Goal: Check status: Check status

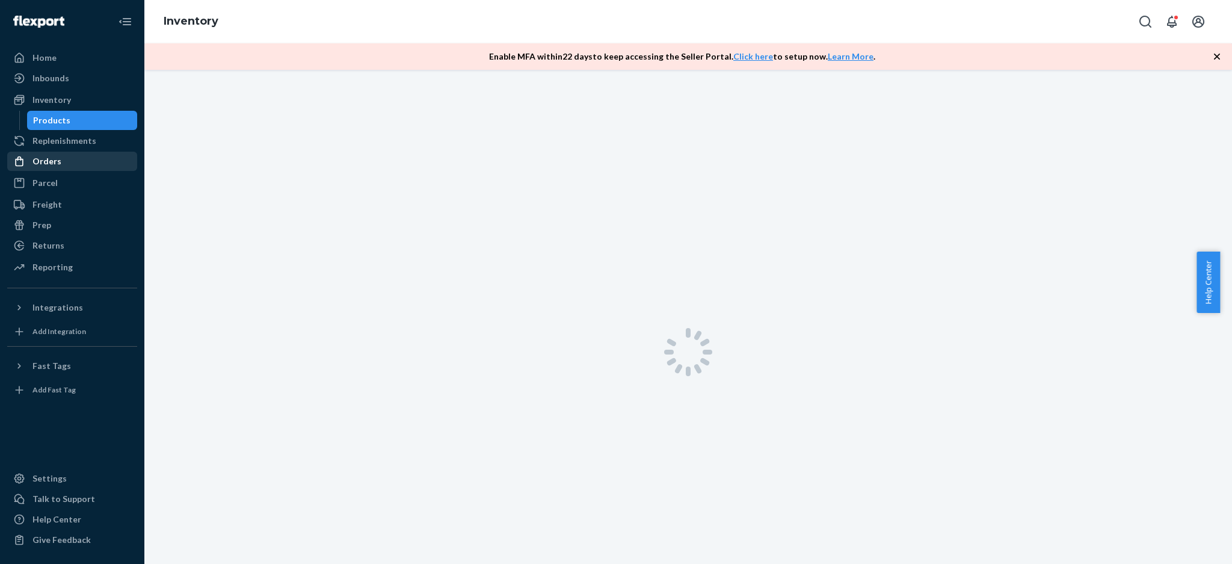
click at [89, 158] on div "Orders" at bounding box center [72, 161] width 128 height 17
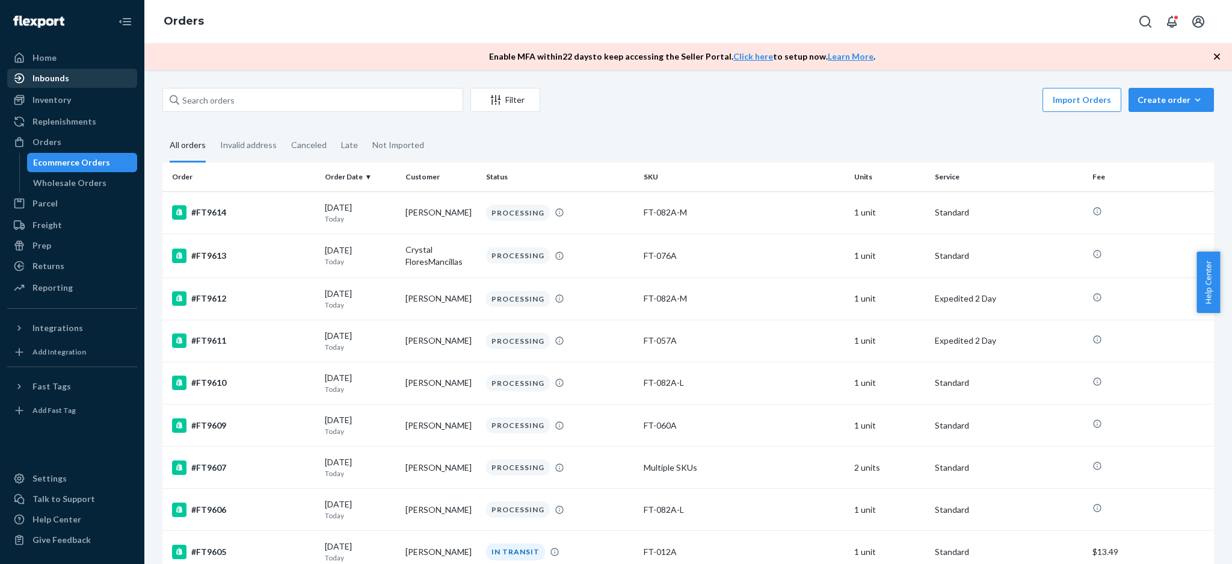
click at [91, 81] on div "Inbounds" at bounding box center [72, 78] width 128 height 17
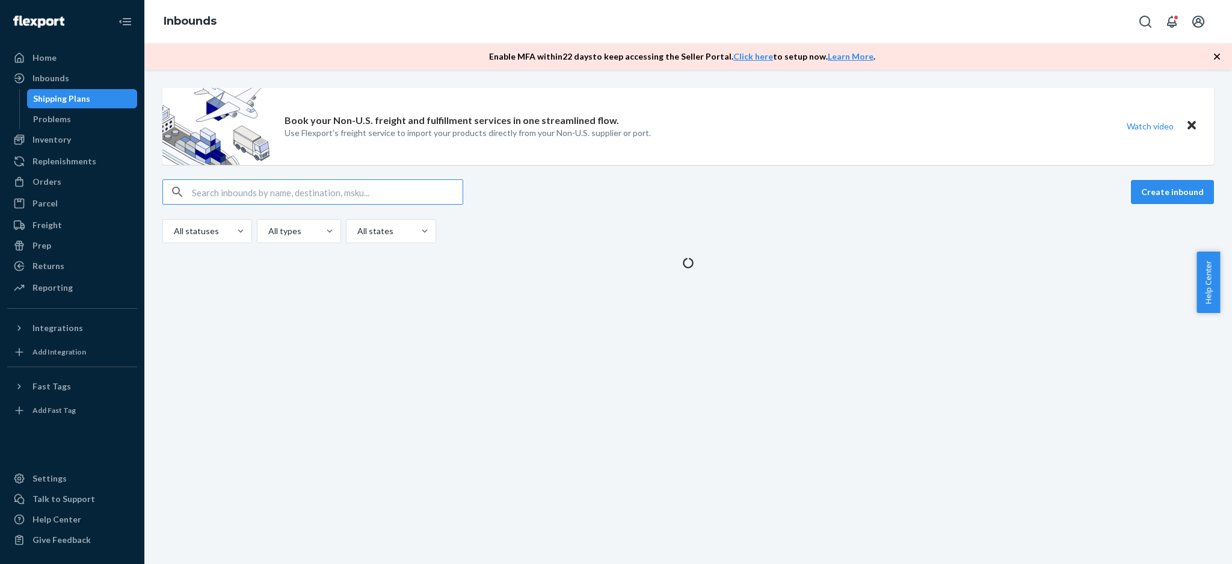
click at [84, 104] on div "Shipping Plans" at bounding box center [61, 99] width 57 height 12
click at [70, 143] on div "Inventory" at bounding box center [72, 139] width 128 height 17
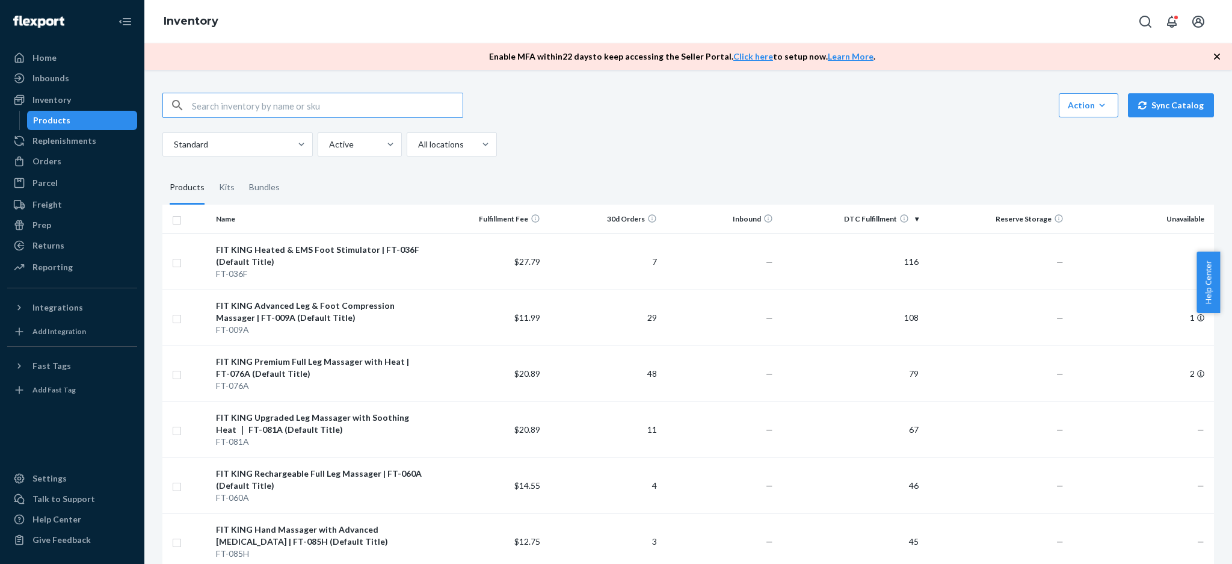
click at [228, 93] on input "text" at bounding box center [327, 105] width 271 height 24
type input "116"
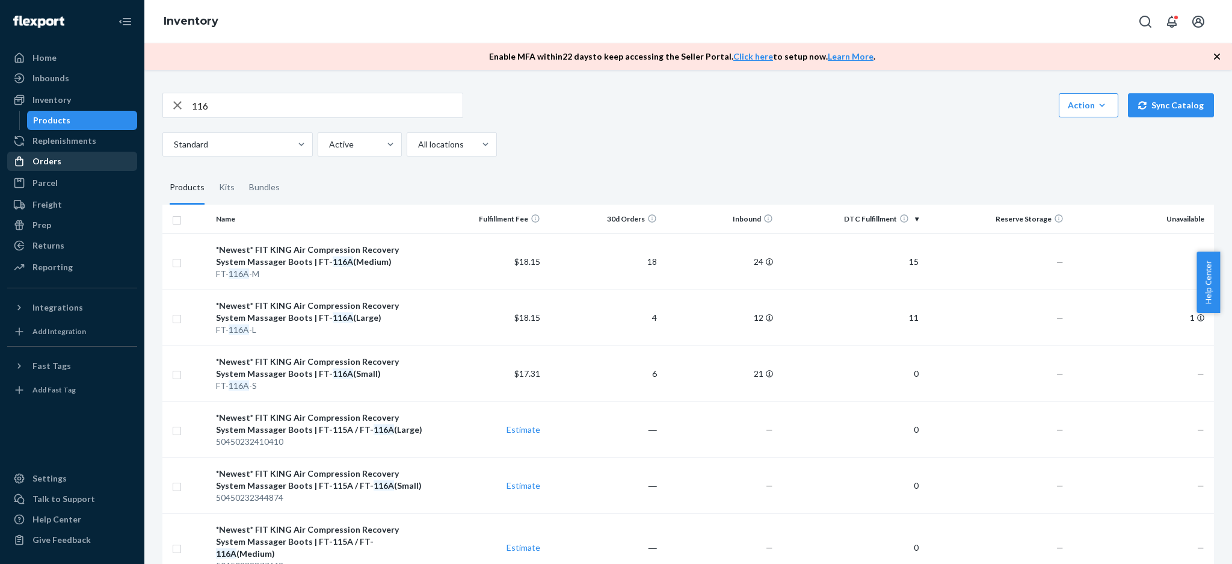
click at [76, 154] on div "Orders" at bounding box center [72, 161] width 128 height 17
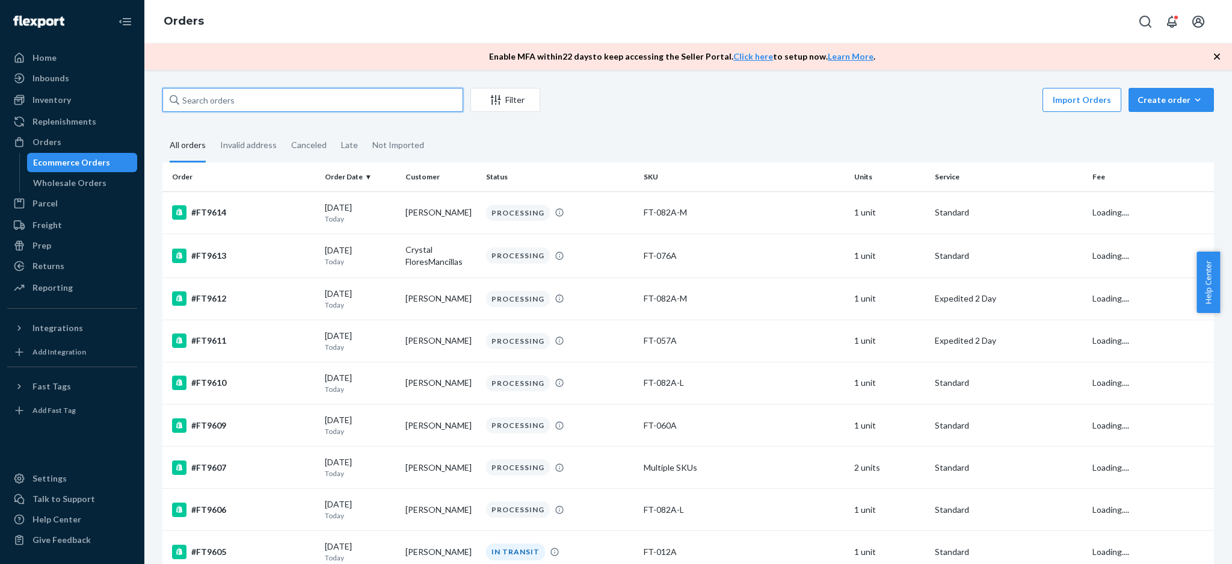
click at [239, 104] on input "text" at bounding box center [312, 100] width 301 height 24
paste input "HYCWXWRIXL"
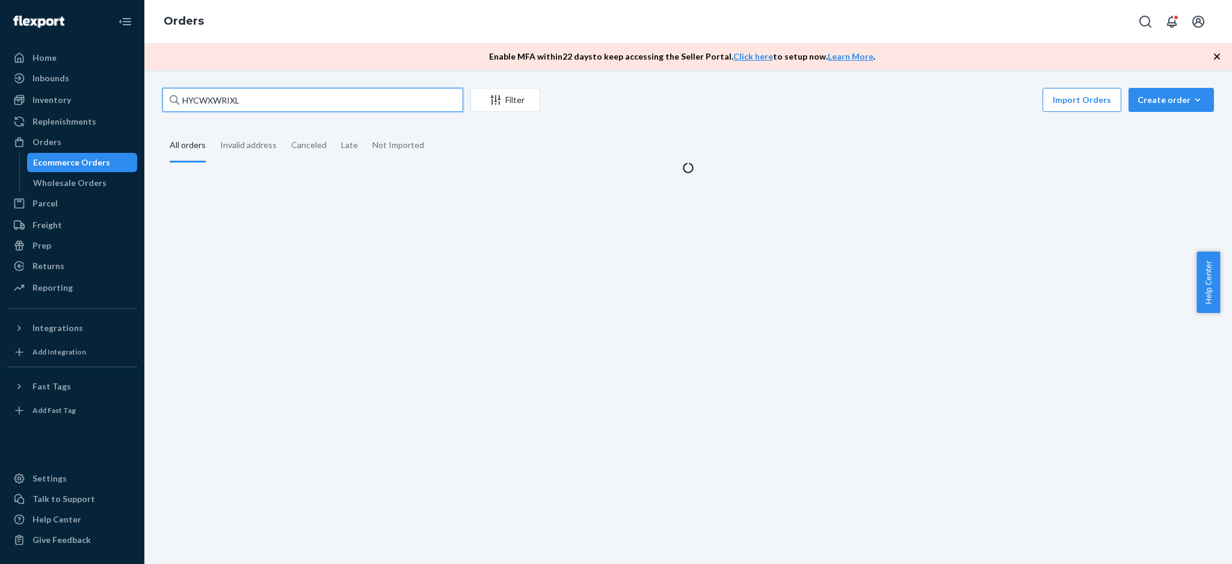
click at [239, 104] on input "HYCWXWRIXL" at bounding box center [312, 100] width 301 height 24
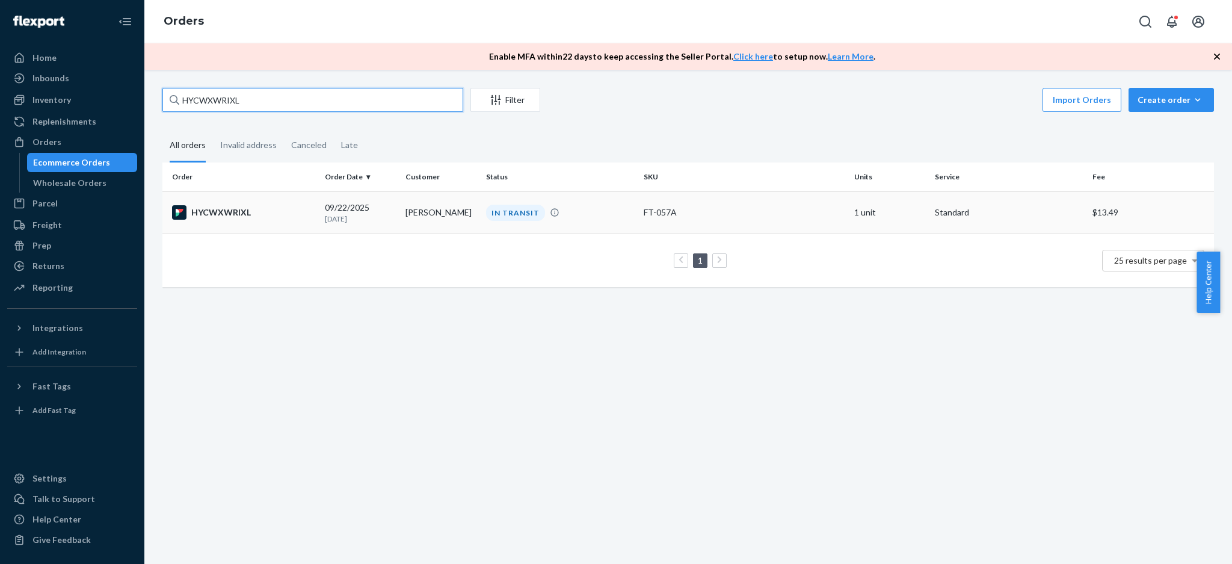
type input "HYCWXWRIXL"
click at [271, 215] on div "HYCWXWRIXL" at bounding box center [243, 212] width 143 height 14
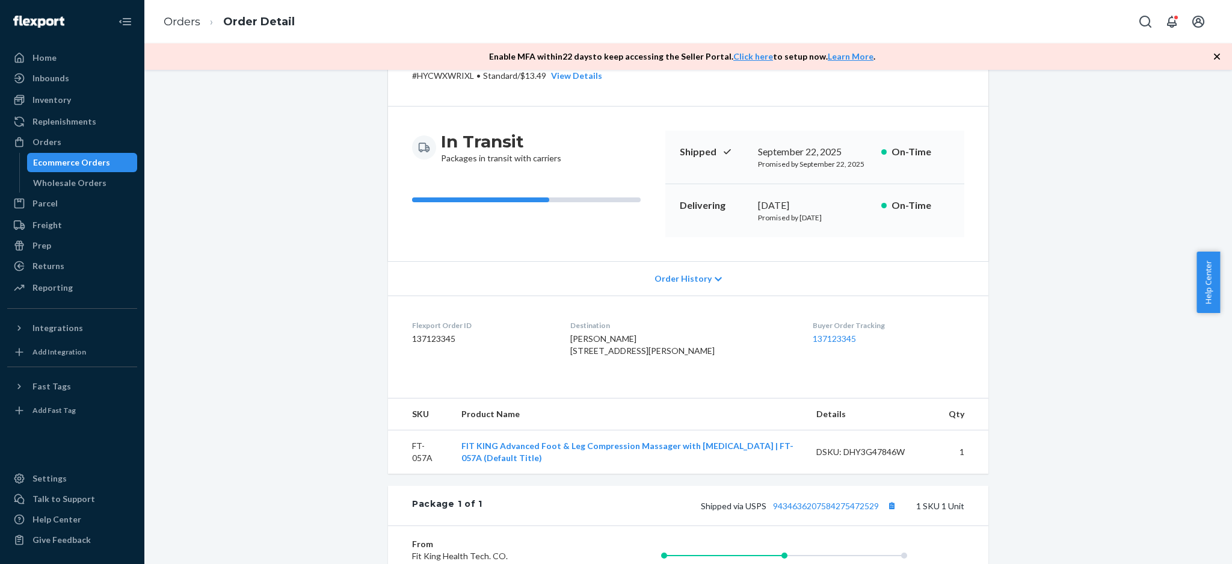
scroll to position [160, 0]
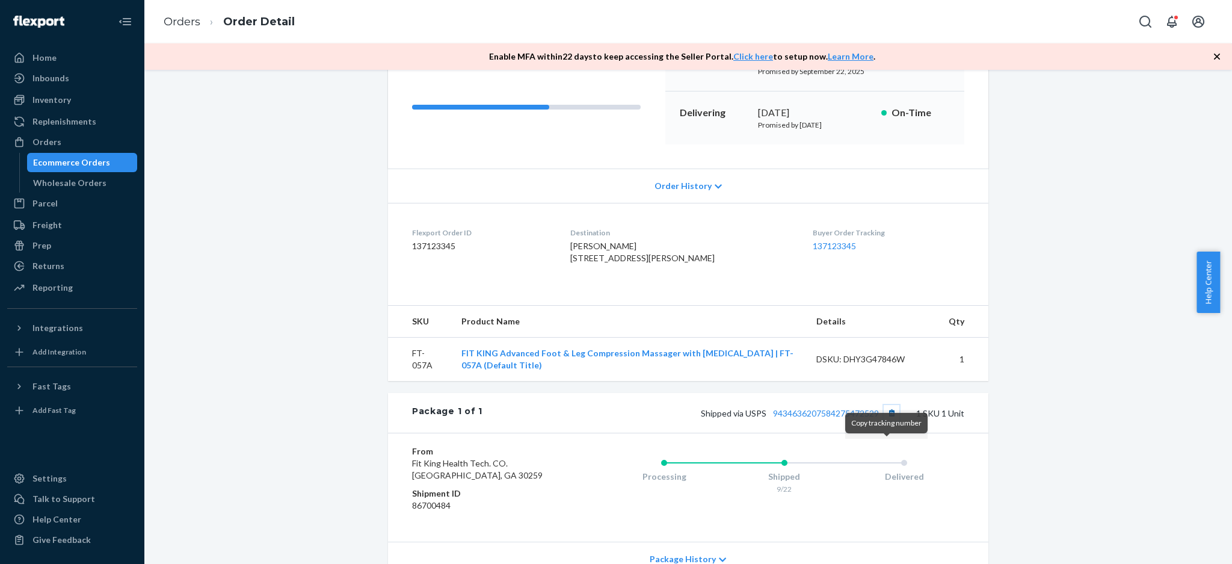
click at [890, 421] on button "Copy tracking number" at bounding box center [892, 413] width 16 height 16
click at [888, 421] on button "Copy tracking number" at bounding box center [892, 413] width 16 height 16
click at [64, 97] on div "Inventory" at bounding box center [51, 100] width 39 height 12
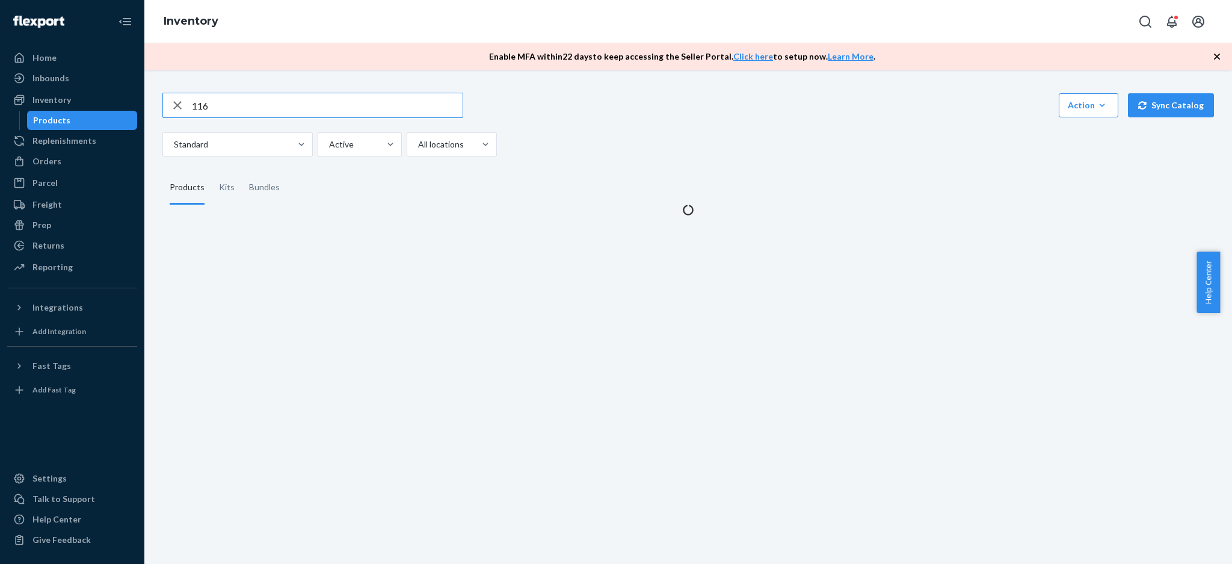
drag, startPoint x: 289, startPoint y: 109, endPoint x: 150, endPoint y: 92, distance: 140.6
click at [146, 101] on div "116 Action Create product Create kit or bundle Bulk create products Bulk update…" at bounding box center [688, 317] width 1088 height 494
type input "0"
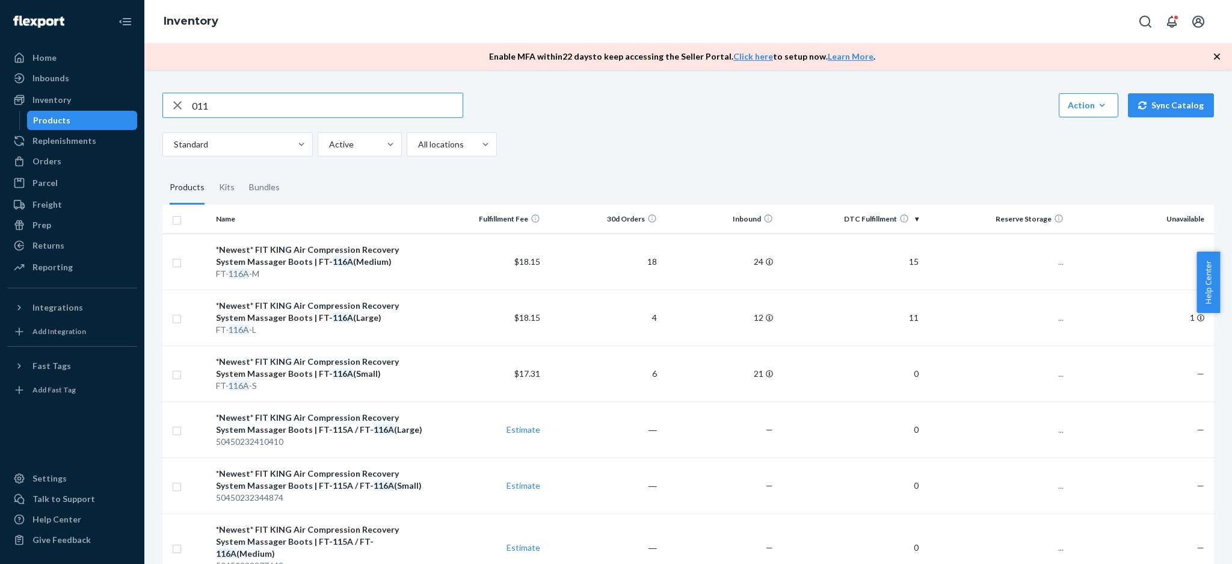
type input "011"
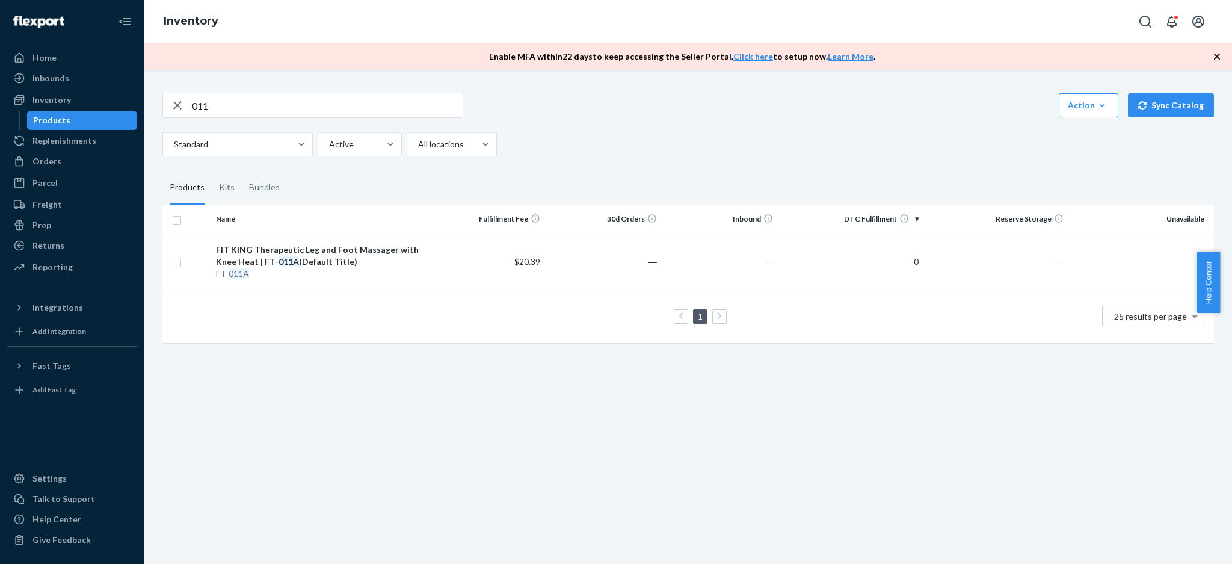
click at [755, 149] on div "Standard Active All locations" at bounding box center [683, 144] width 1043 height 24
click at [700, 561] on div "011 Action Create product Create kit or bundle Bulk create products Bulk update…" at bounding box center [688, 317] width 1088 height 494
click at [570, 436] on div "011 Action Create product Create kit or bundle Bulk create products Bulk update…" at bounding box center [688, 317] width 1088 height 494
click at [392, 415] on div "011 Action Create product Create kit or bundle Bulk create products Bulk update…" at bounding box center [688, 317] width 1088 height 494
drag, startPoint x: 140, startPoint y: 105, endPoint x: 136, endPoint y: 99, distance: 7.8
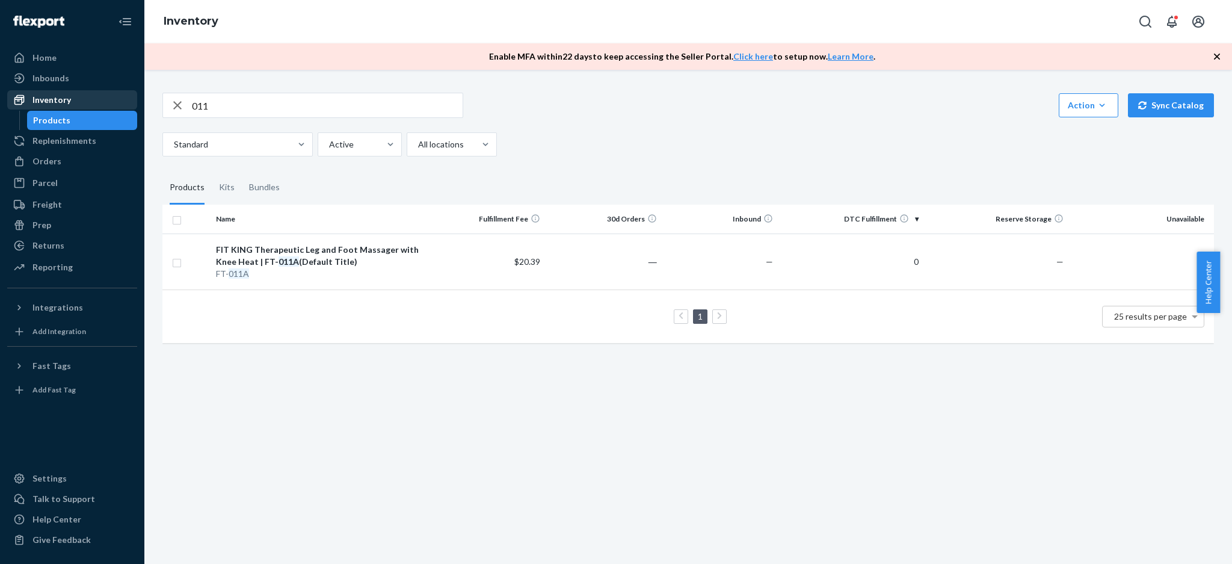
click at [140, 105] on div "Home Inbounds Shipping Plans Problems Inventory Products Replenishments Orders …" at bounding box center [616, 282] width 1232 height 564
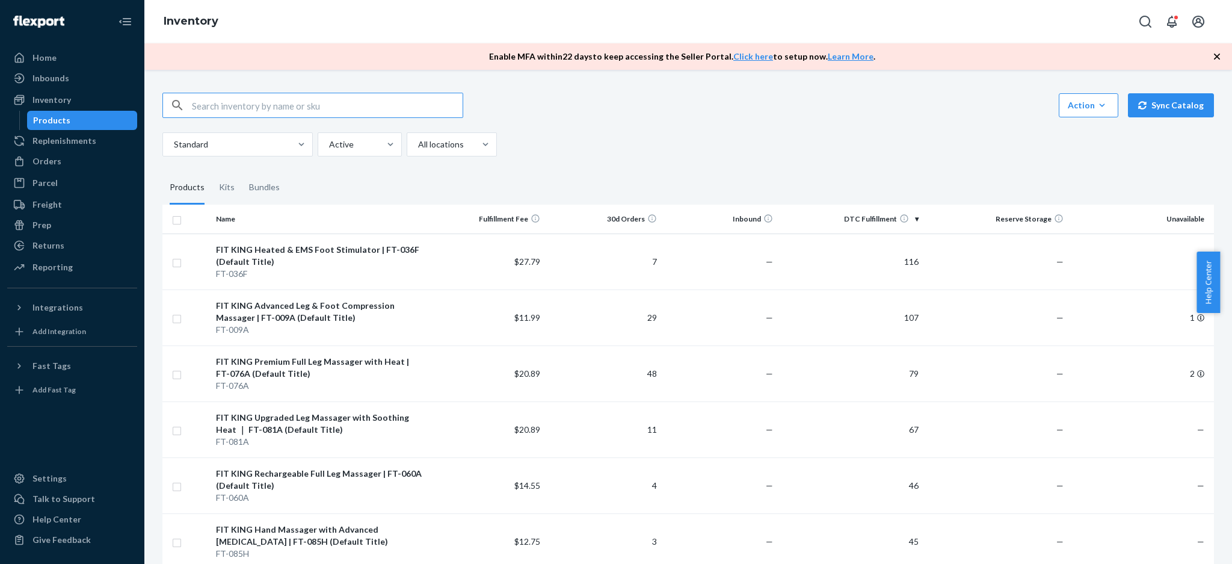
click at [223, 108] on input "text" at bounding box center [327, 105] width 271 height 24
type input "017"
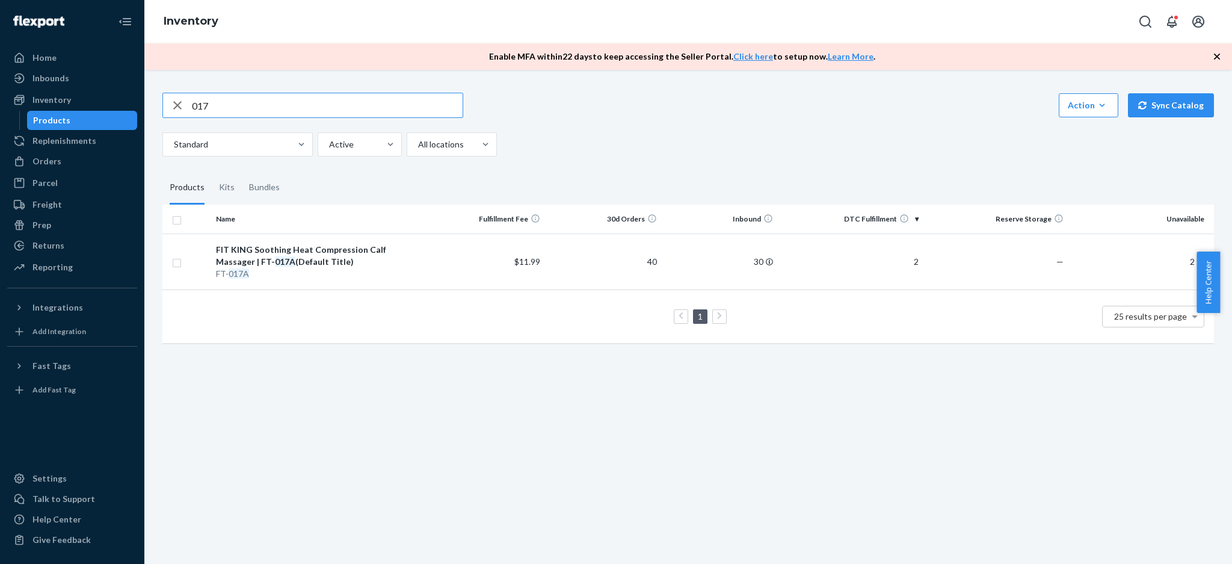
drag, startPoint x: 264, startPoint y: 110, endPoint x: 156, endPoint y: 99, distance: 108.9
click at [156, 99] on div "017 Action Create product Create kit or bundle Bulk create products Bulk update…" at bounding box center [688, 216] width 1070 height 277
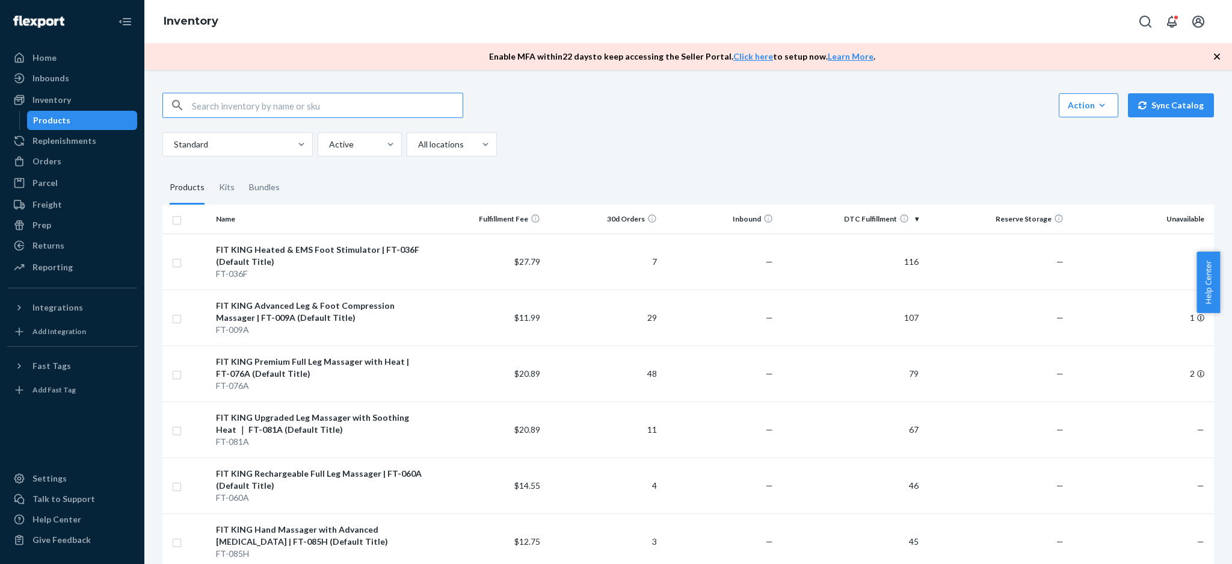
click at [291, 103] on input "text" at bounding box center [327, 105] width 271 height 24
type input "017"
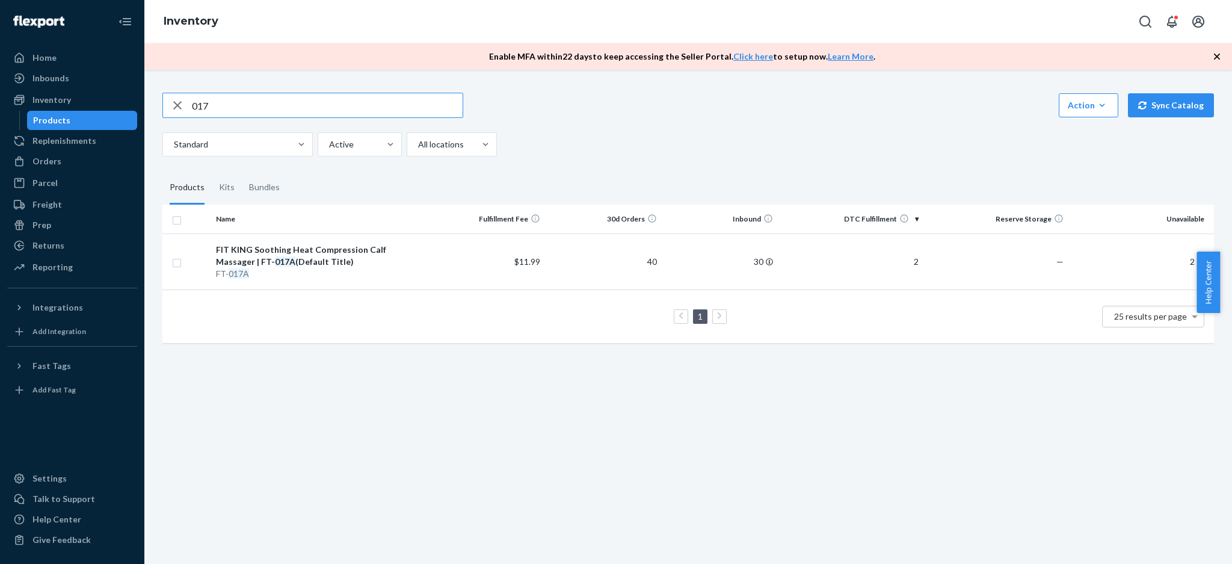
click at [267, 108] on input "017" at bounding box center [327, 105] width 271 height 24
drag, startPoint x: 178, startPoint y: 103, endPoint x: 170, endPoint y: 14, distance: 89.4
click at [176, 97] on icon "button" at bounding box center [177, 105] width 14 height 24
